Goal: Task Accomplishment & Management: Manage account settings

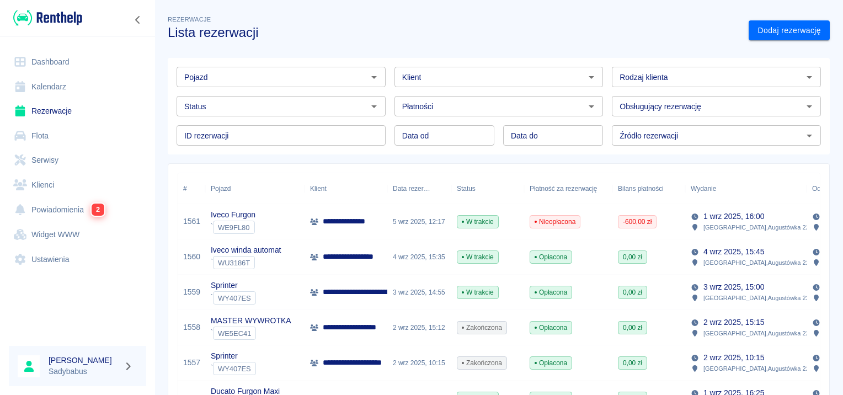
click at [348, 222] on p "**********" at bounding box center [351, 222] width 56 height 12
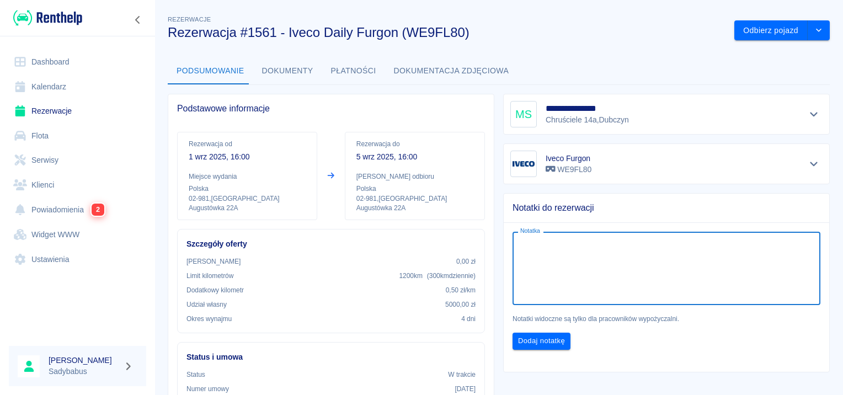
click at [565, 259] on textarea "Notatka" at bounding box center [666, 268] width 292 height 55
type textarea "INPOST"
click at [534, 329] on div "Dodaj notatkę" at bounding box center [662, 337] width 317 height 26
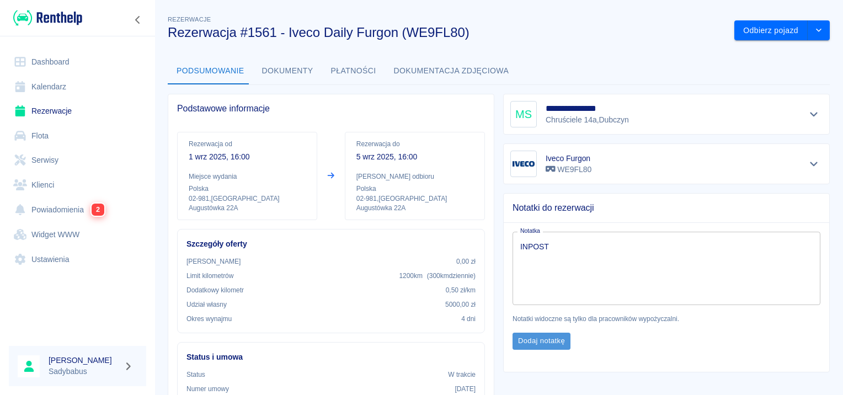
click at [534, 339] on button "Dodaj notatkę" at bounding box center [542, 341] width 58 height 17
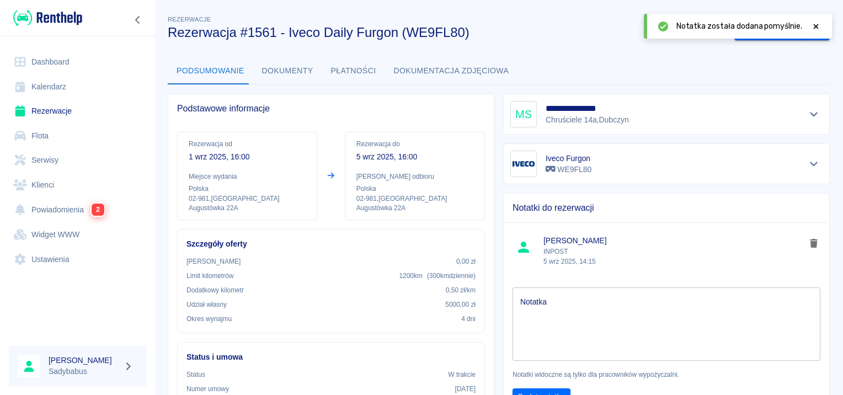
click at [60, 111] on link "Rezerwacje" at bounding box center [77, 111] width 137 height 25
